Goal: Information Seeking & Learning: Learn about a topic

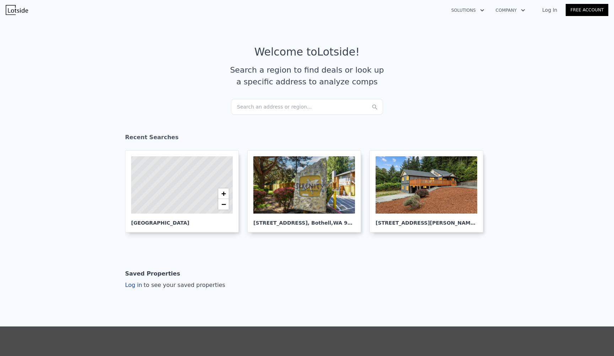
click at [324, 101] on div "Search an address or region..." at bounding box center [307, 107] width 152 height 16
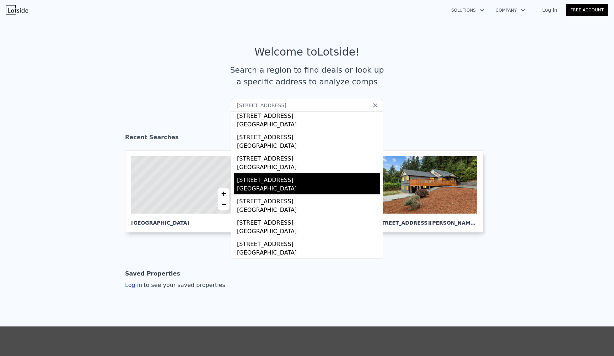
scroll to position [84, 0]
type input "1406 Harvard Avenue"
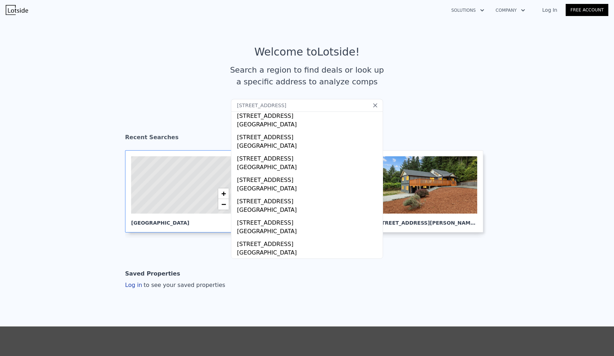
click at [159, 172] on icon at bounding box center [181, 185] width 123 height 70
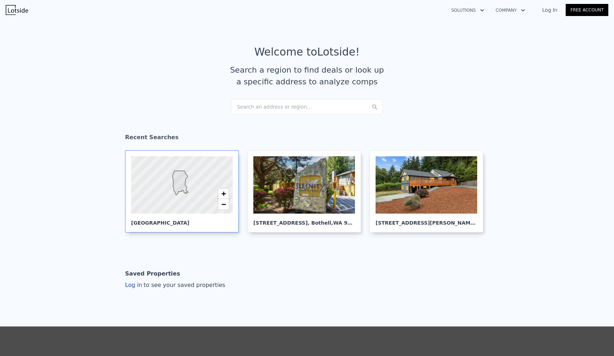
click at [199, 180] on div at bounding box center [182, 184] width 122 height 69
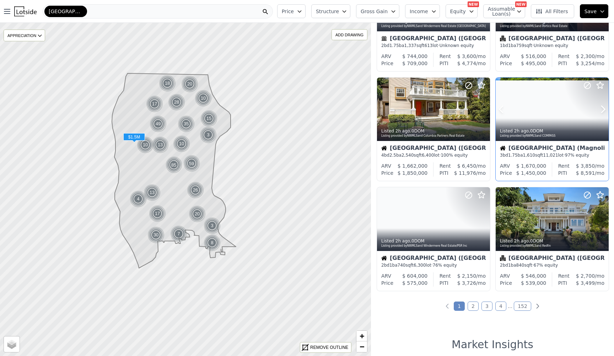
scroll to position [403, 0]
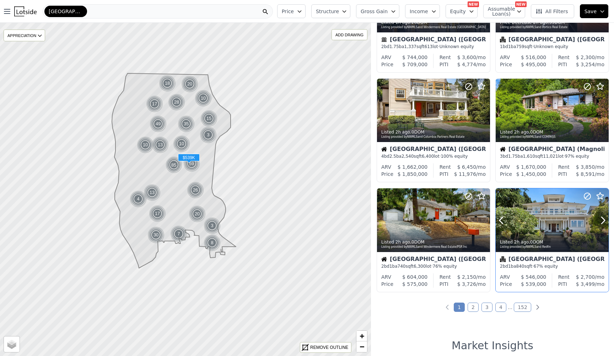
click at [571, 223] on div at bounding box center [587, 211] width 46 height 46
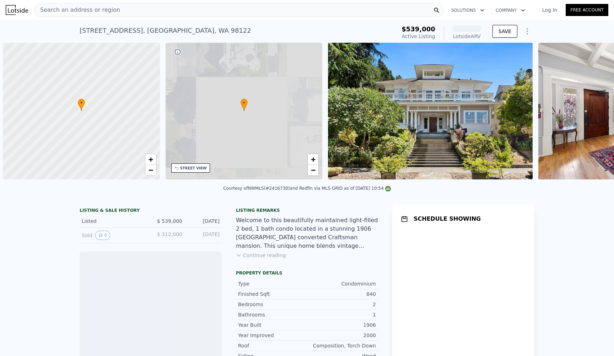
scroll to position [0, 3]
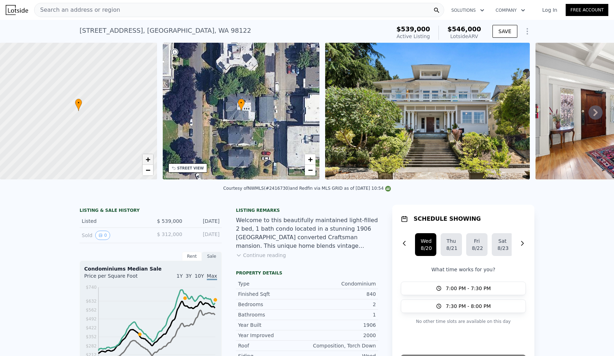
click at [151, 160] on link "+" at bounding box center [148, 159] width 11 height 11
click at [374, 90] on img at bounding box center [427, 111] width 205 height 137
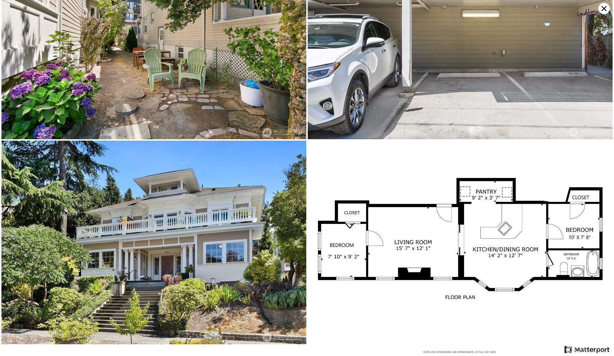
scroll to position [2112, 0]
click at [604, 10] on icon at bounding box center [604, 8] width 11 height 11
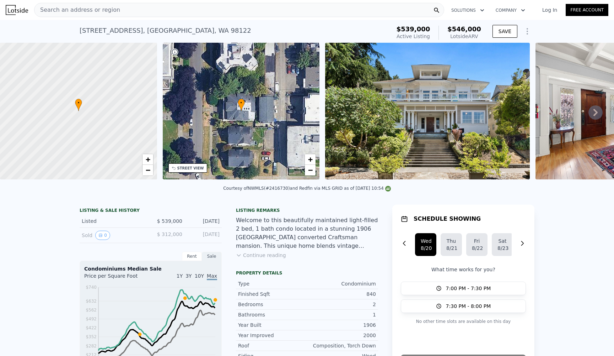
click at [274, 257] on button "Continue reading" at bounding box center [261, 254] width 50 height 7
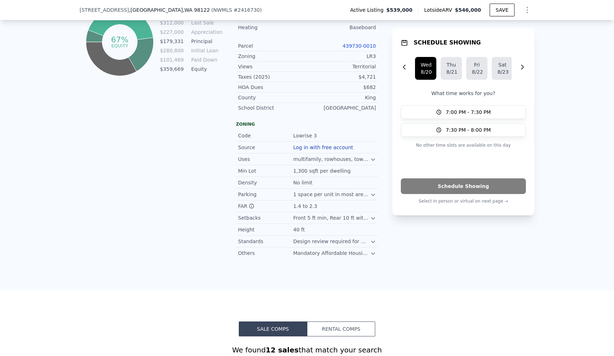
scroll to position [425, 0]
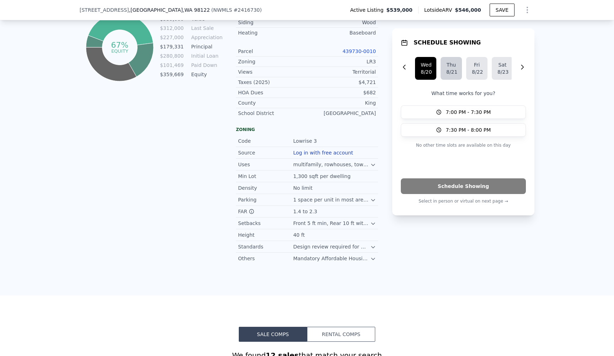
click at [456, 69] on div "8/21" at bounding box center [452, 71] width 10 height 7
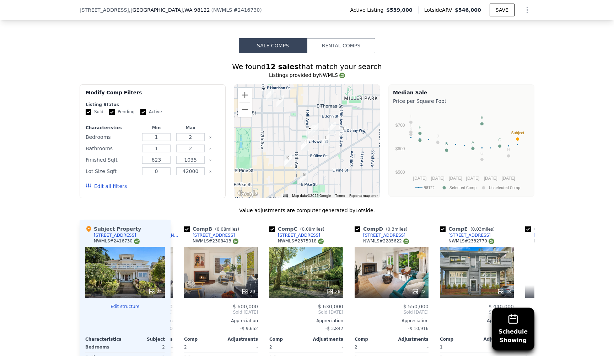
scroll to position [0, 116]
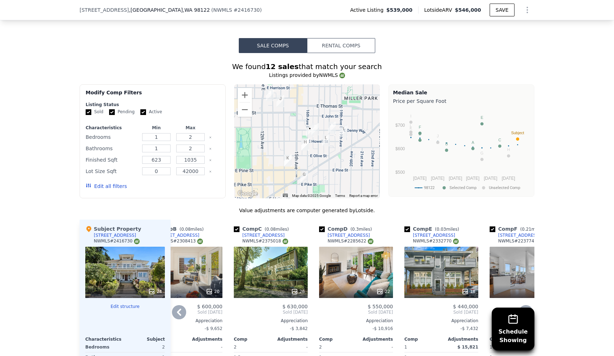
click at [412, 246] on div "18" at bounding box center [442, 271] width 74 height 51
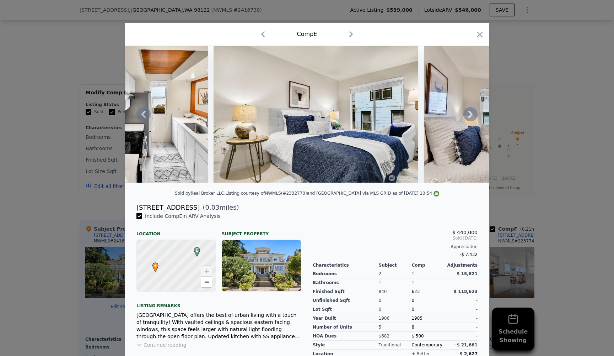
scroll to position [0, 1765]
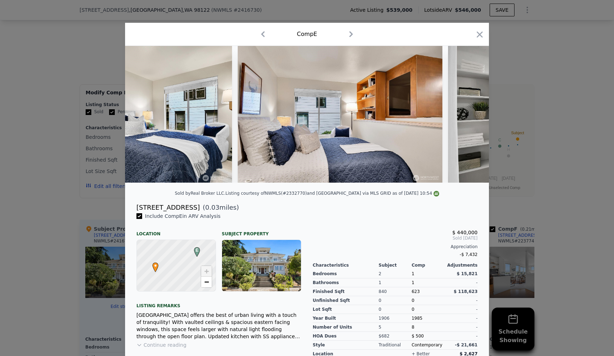
click at [558, 101] on div at bounding box center [307, 178] width 614 height 356
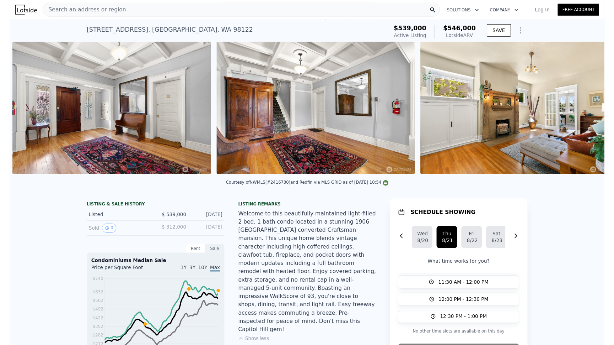
scroll to position [0, 536]
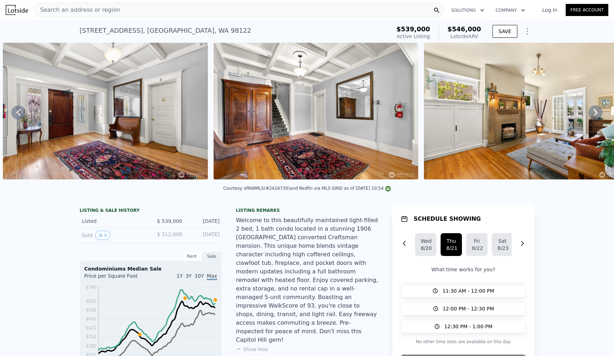
click at [284, 247] on div "Welcome to this beautifully maintained light-filled 2 bed, 1 bath condo located…" at bounding box center [307, 280] width 142 height 128
click at [255, 345] on button "Show less" at bounding box center [252, 348] width 32 height 7
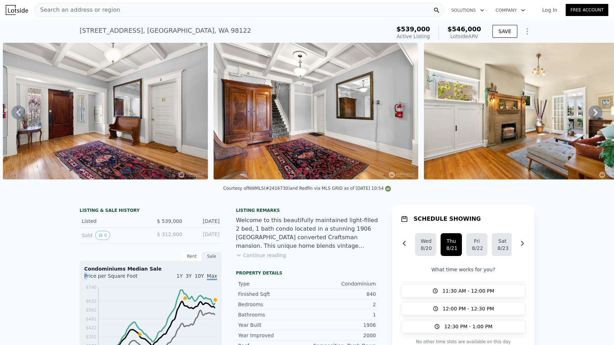
click at [274, 252] on button "Continue reading" at bounding box center [261, 254] width 50 height 7
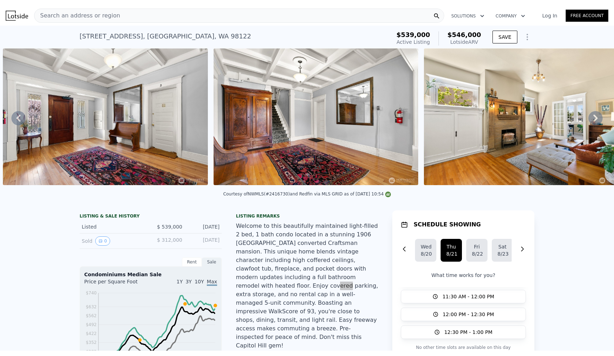
scroll to position [428, 0]
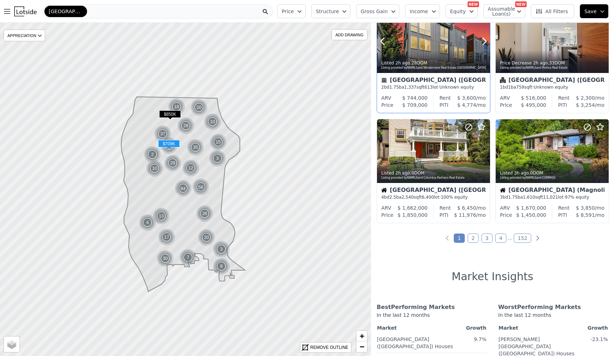
scroll to position [573, 0]
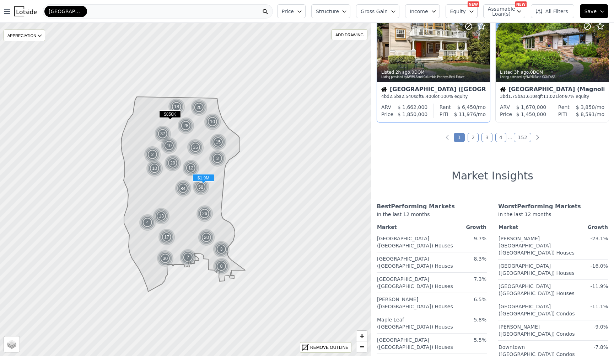
click at [443, 86] on div "Seattle (Capitol Hill) 4 bd 2.5 ba 2,540 sqft 6,400 lot · 100% equity" at bounding box center [433, 92] width 113 height 21
click at [510, 180] on h1 "Market Insights" at bounding box center [493, 175] width 82 height 13
click at [469, 138] on link "2" at bounding box center [473, 137] width 11 height 9
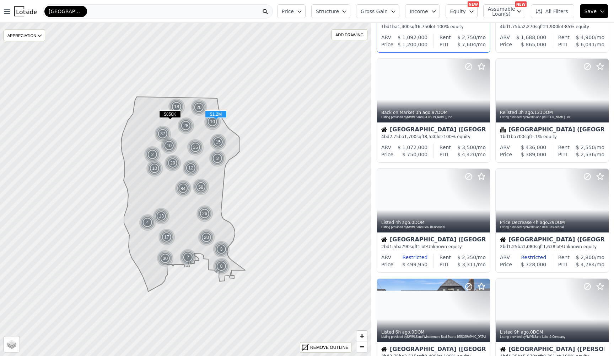
scroll to position [436, 0]
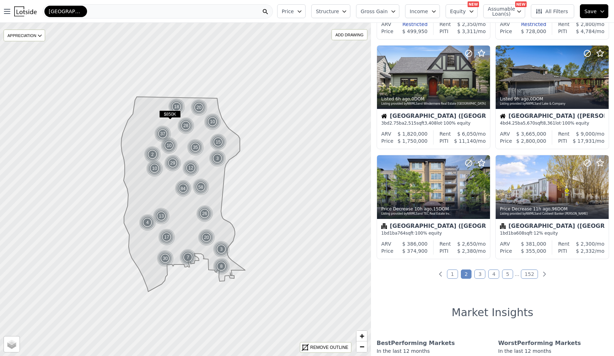
click at [480, 278] on link "3" at bounding box center [480, 273] width 11 height 9
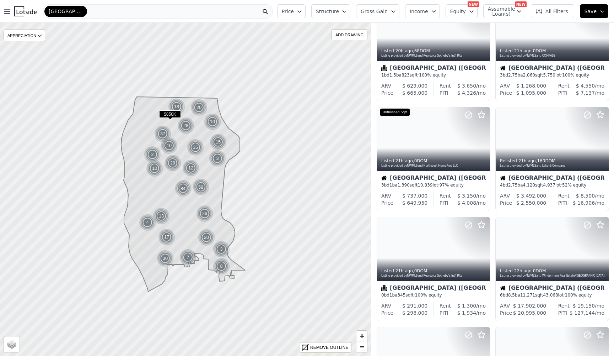
scroll to position [236, 0]
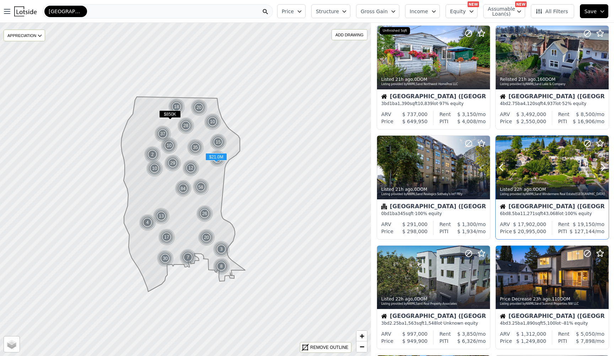
click at [534, 165] on div at bounding box center [552, 167] width 113 height 64
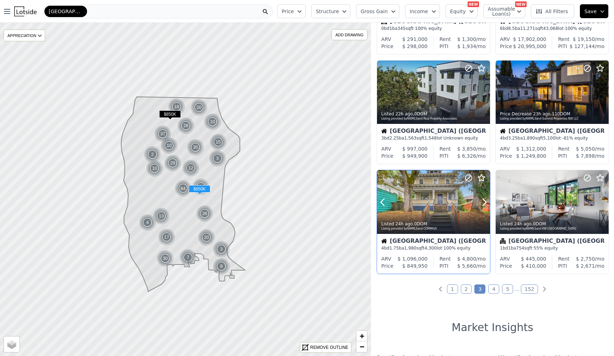
click at [448, 222] on div "Listed 24h ago , 0 DOM Listing provided by NWMLS and COMPASS" at bounding box center [433, 225] width 113 height 17
click at [495, 290] on link "4" at bounding box center [494, 288] width 11 height 9
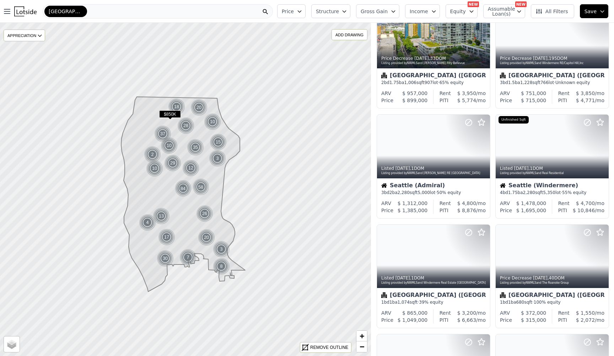
scroll to position [363, 0]
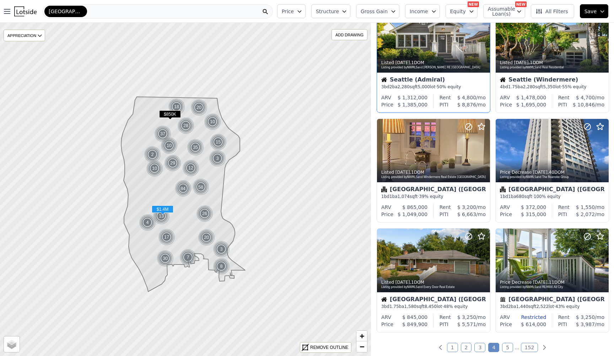
click at [450, 94] on div "Seattle (Admiral) 3 bd 2 ba 2,280 sqft 5,000 lot · 50% equity" at bounding box center [433, 83] width 113 height 21
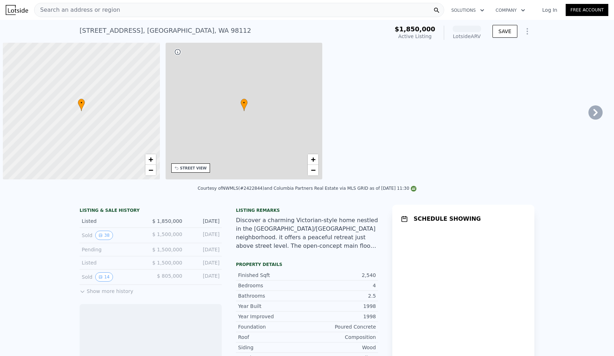
scroll to position [0, 3]
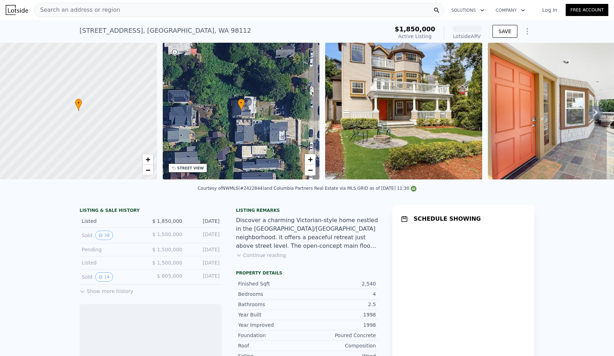
click at [389, 104] on img at bounding box center [403, 111] width 157 height 137
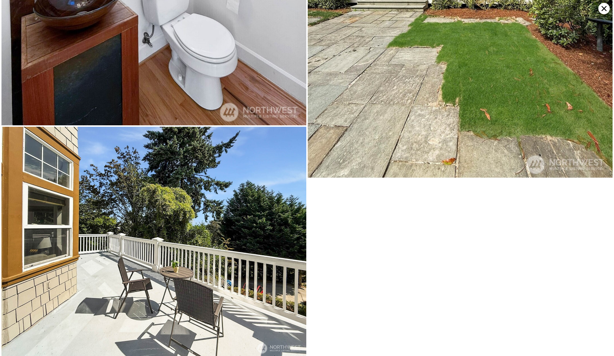
scroll to position [2992, 0]
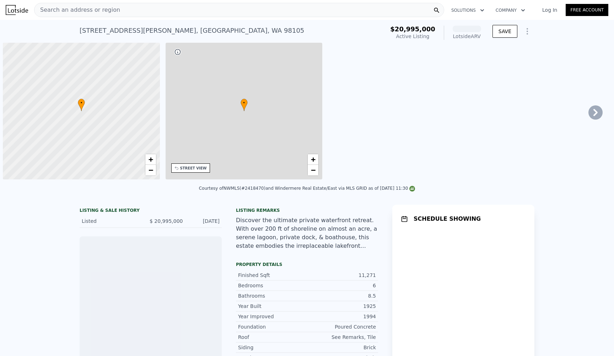
scroll to position [0, 3]
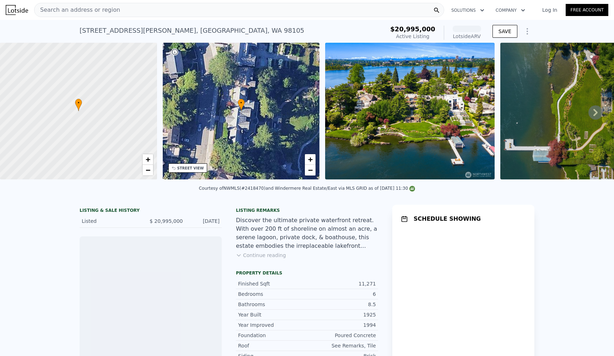
click at [420, 118] on img at bounding box center [409, 111] width 169 height 137
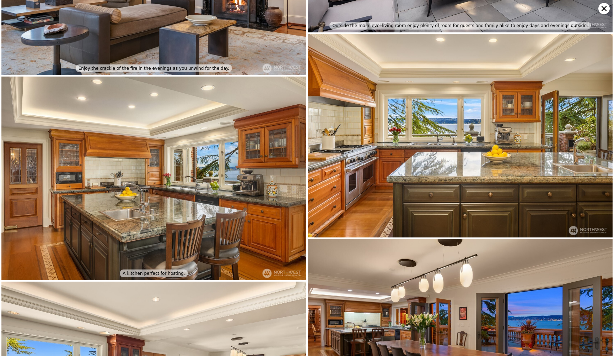
scroll to position [1837, 0]
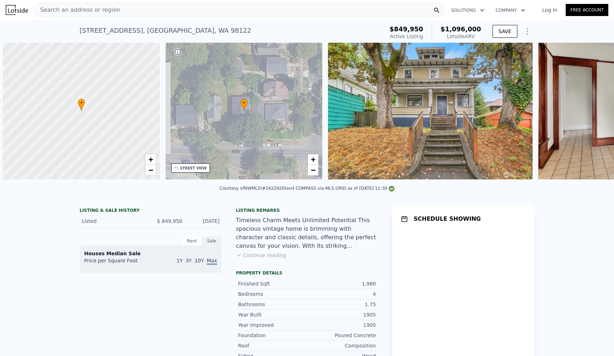
scroll to position [0, 3]
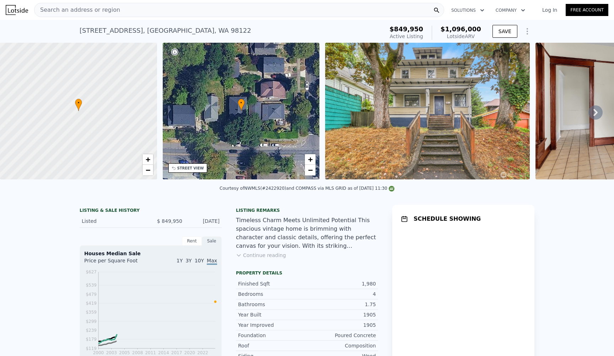
click at [442, 116] on img at bounding box center [427, 111] width 205 height 137
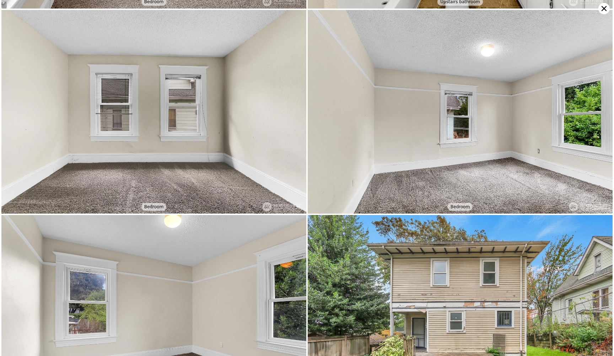
scroll to position [816, 0]
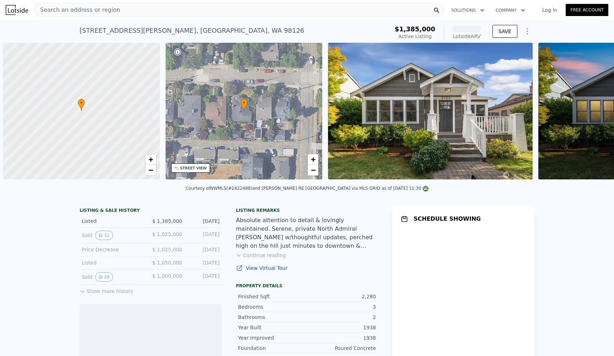
scroll to position [0, 3]
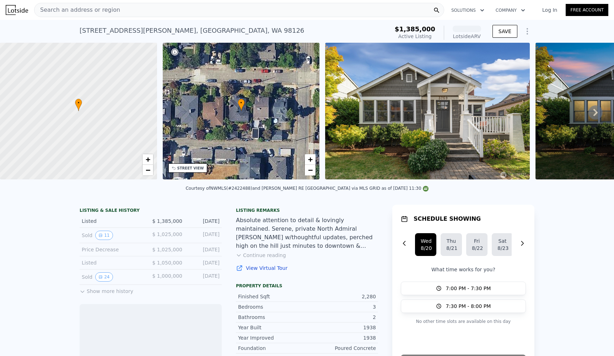
click at [441, 103] on img at bounding box center [427, 111] width 205 height 137
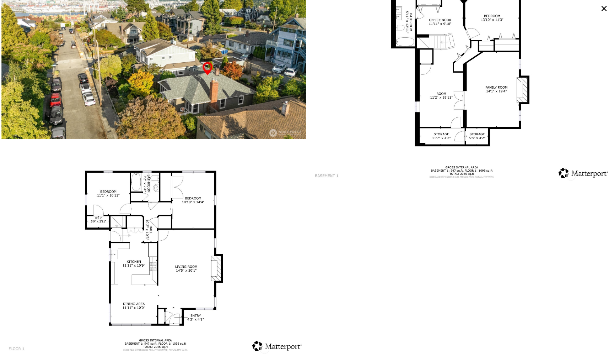
scroll to position [3689, 0]
